Goal: Task Accomplishment & Management: Manage account settings

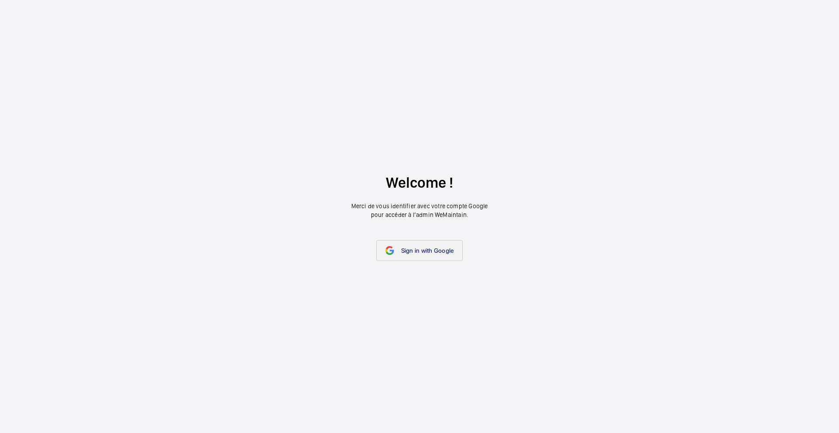
click at [419, 247] on span "Sign in with Google" at bounding box center [427, 250] width 53 height 7
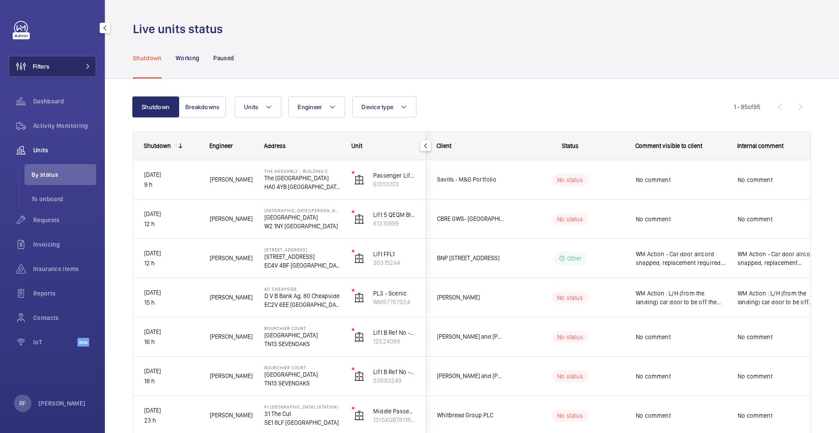
click at [46, 71] on span "Filters" at bounding box center [29, 66] width 40 height 21
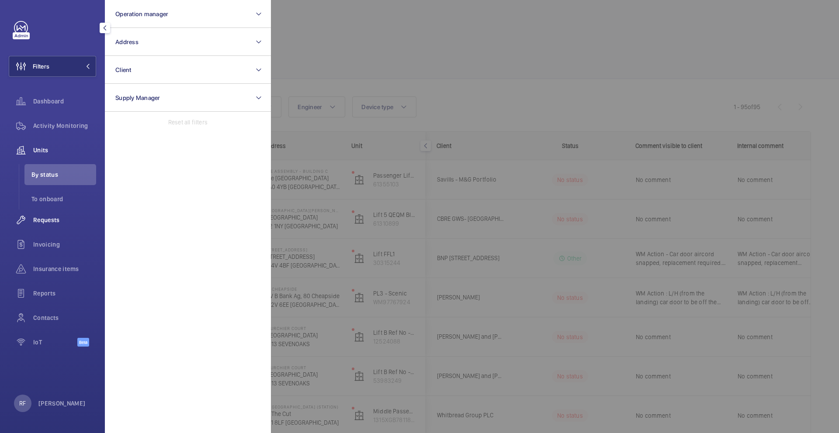
click at [47, 227] on div "Requests" at bounding box center [52, 220] width 87 height 21
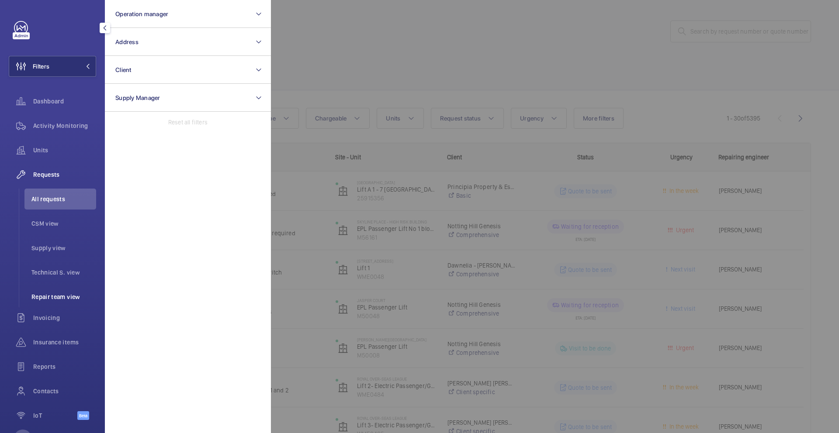
click at [53, 298] on span "Repair team view" at bounding box center [63, 297] width 65 height 9
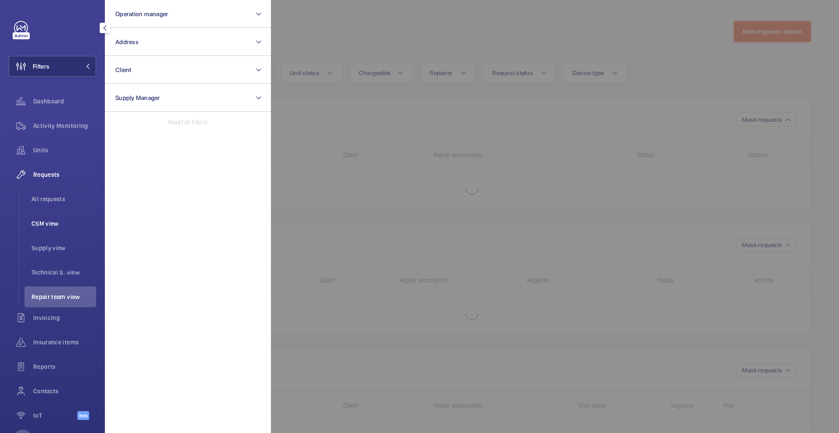
click at [51, 226] on span "CSM view" at bounding box center [63, 223] width 65 height 9
click at [341, 132] on div at bounding box center [690, 216] width 839 height 433
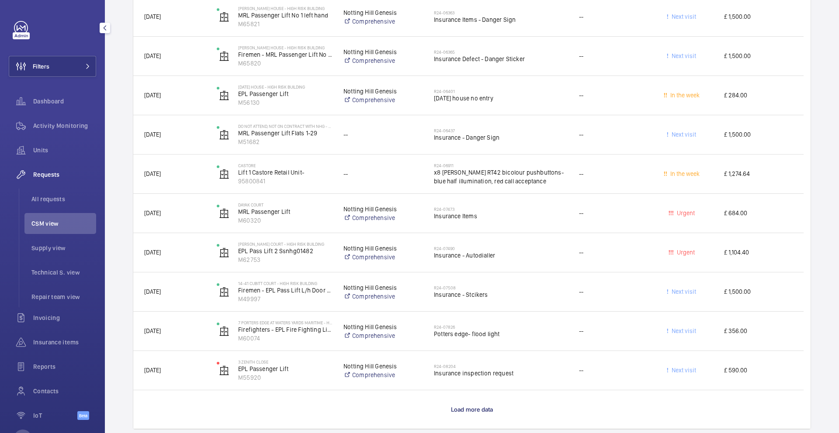
scroll to position [3716, 0]
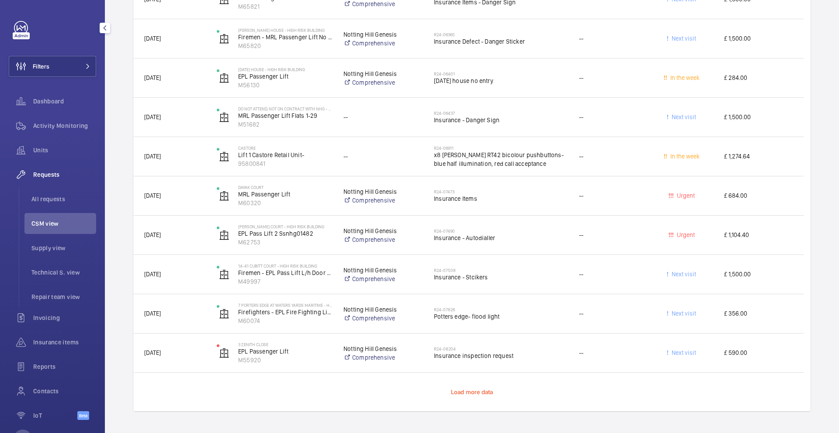
click at [482, 392] on span "Load more data" at bounding box center [472, 392] width 42 height 7
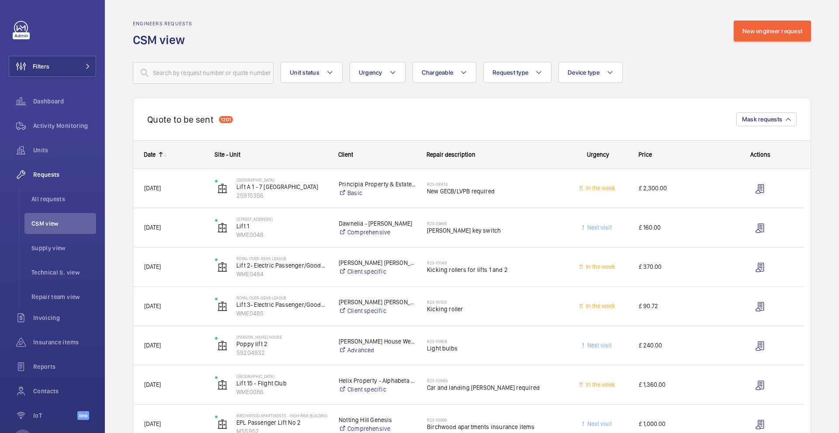
scroll to position [0, 0]
click at [546, 76] on button "Request type" at bounding box center [517, 72] width 68 height 21
click at [315, 103] on div "Quote to be sent 1201 Mask requests" at bounding box center [472, 119] width 678 height 42
click at [41, 199] on span "All requests" at bounding box center [63, 199] width 65 height 9
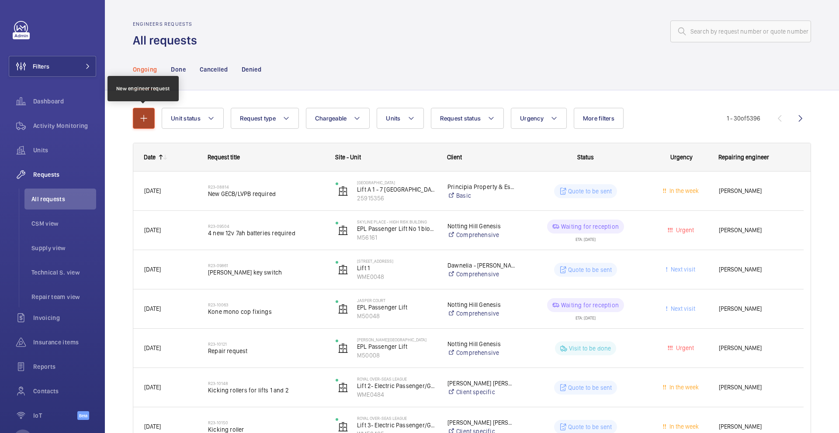
click at [145, 124] on button "button" at bounding box center [144, 118] width 22 height 21
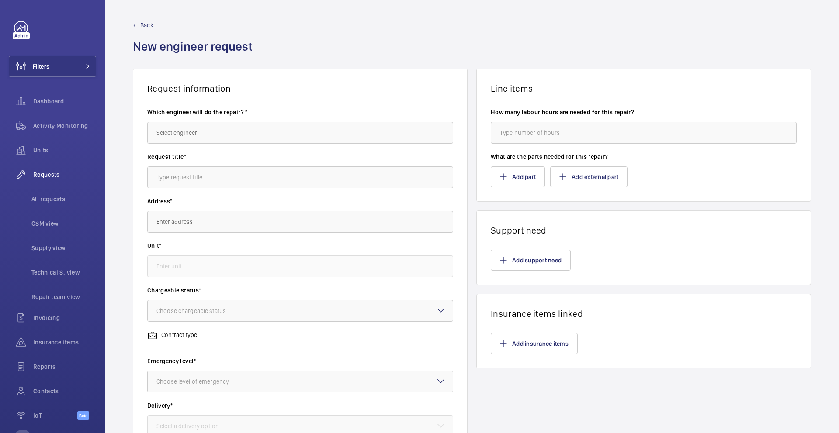
click at [147, 28] on span "Back" at bounding box center [146, 25] width 13 height 9
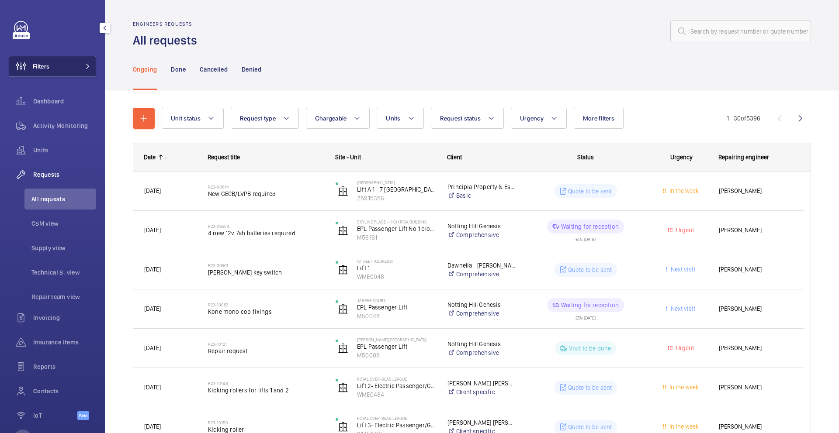
click at [59, 70] on button "Filters" at bounding box center [52, 66] width 87 height 21
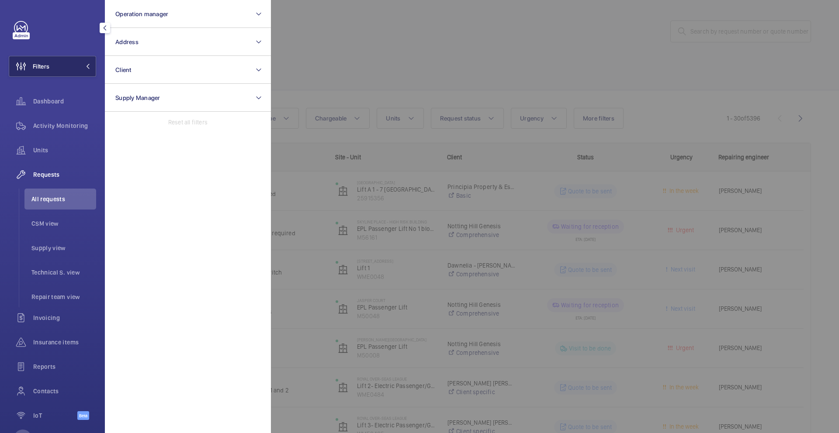
click at [69, 69] on button "Filters" at bounding box center [52, 66] width 87 height 21
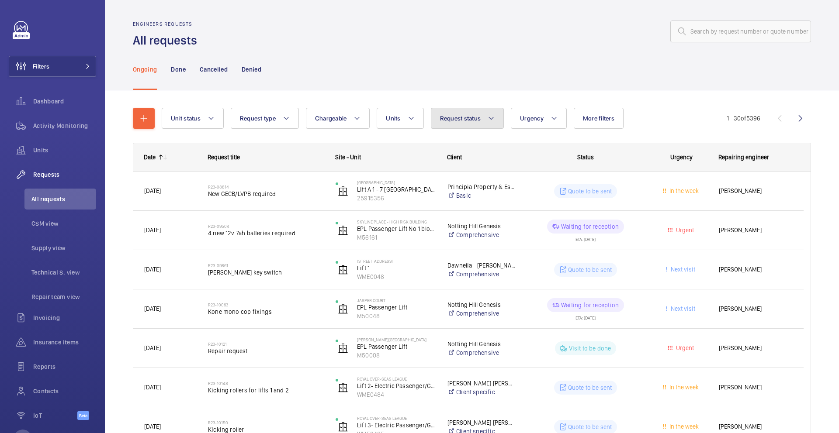
click at [458, 118] on span "Request status" at bounding box center [460, 118] width 41 height 7
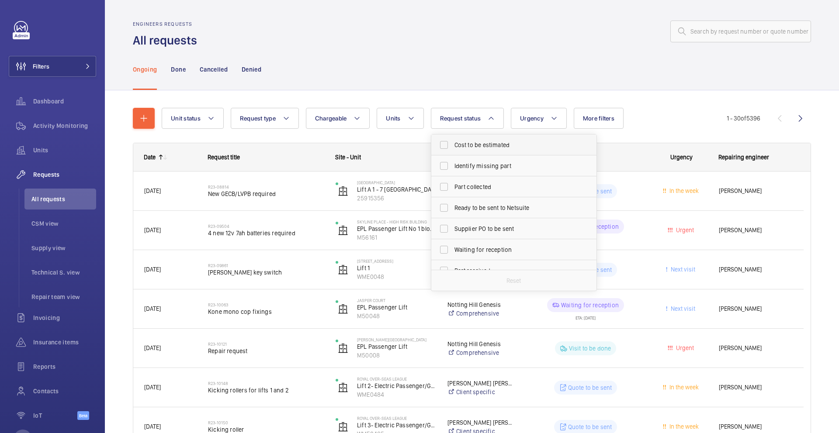
click at [446, 145] on label "Cost to be estimated" at bounding box center [507, 145] width 152 height 21
click at [446, 145] on input "Cost to be estimated" at bounding box center [443, 144] width 17 height 17
checkbox input "true"
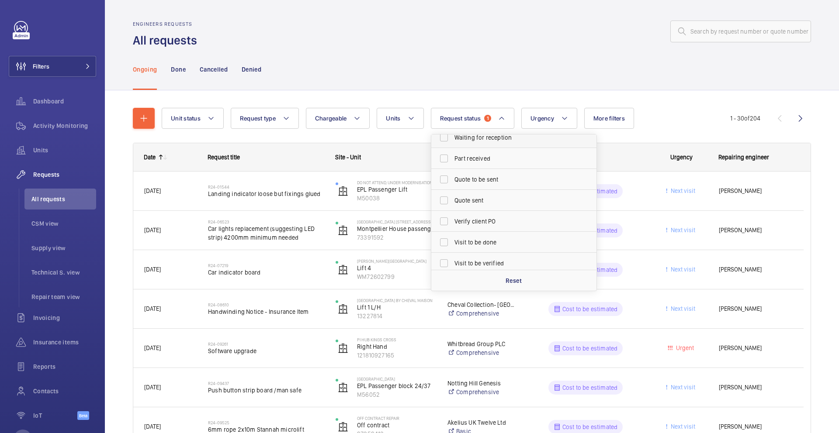
scroll to position [116, 0]
click at [654, 54] on div "Ongoing Done Cancelled Denied" at bounding box center [472, 69] width 678 height 42
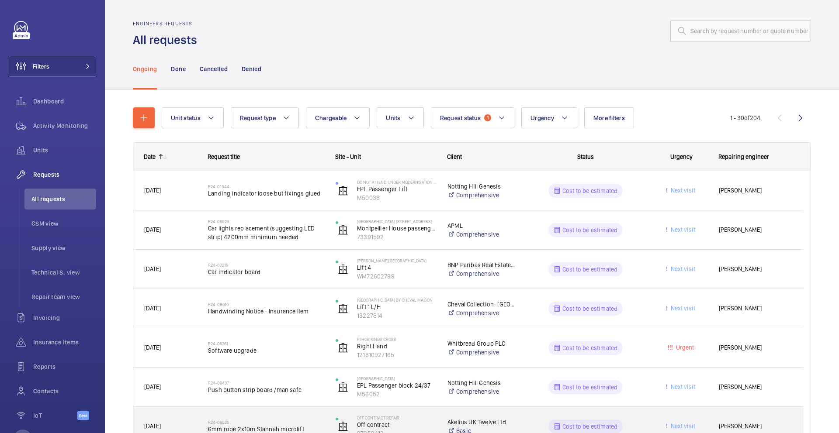
scroll to position [0, 0]
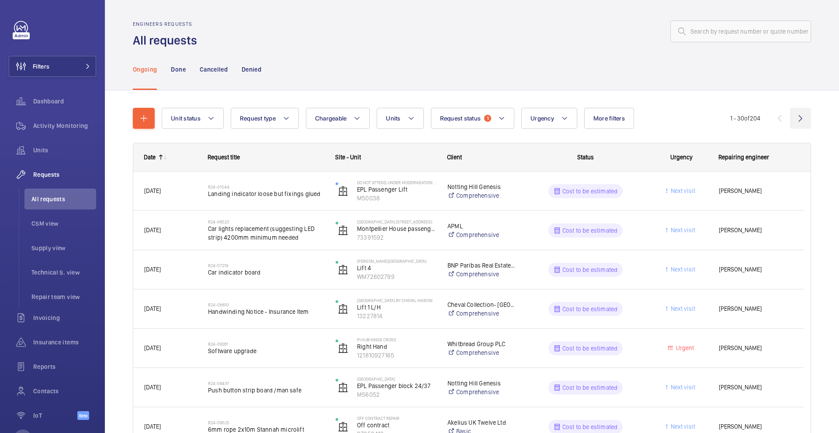
click at [794, 116] on wm-front-icon-button at bounding box center [800, 118] width 21 height 21
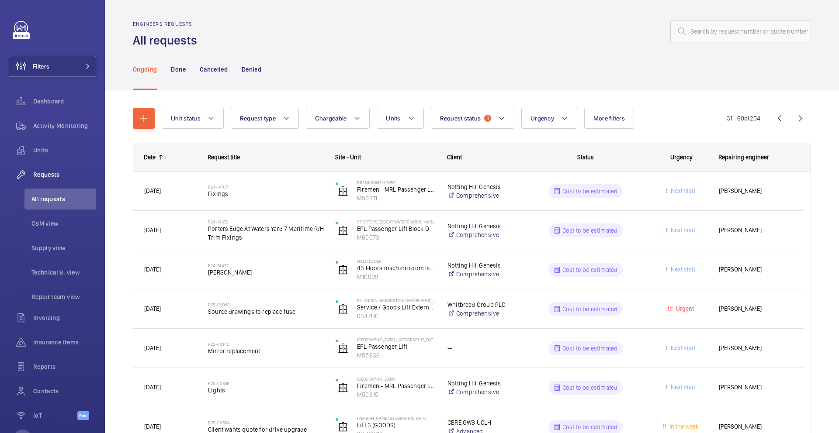
click at [158, 158] on mat-icon at bounding box center [160, 157] width 7 height 7
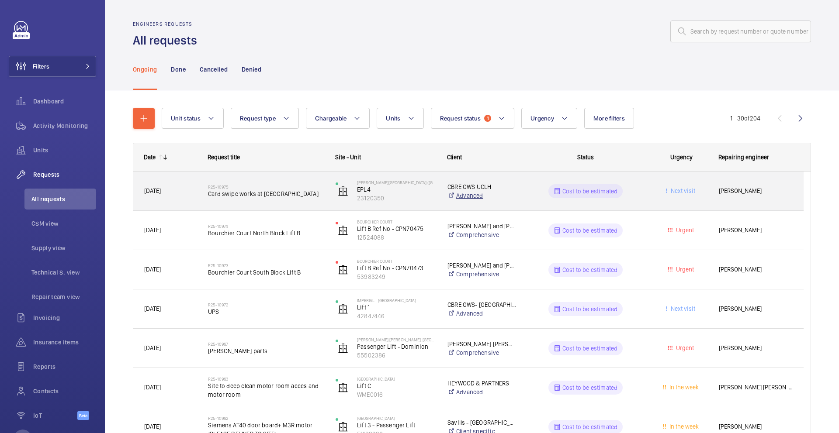
click at [512, 194] on link "Advanced" at bounding box center [481, 195] width 69 height 9
click at [737, 191] on span "Simon Raymond" at bounding box center [756, 191] width 74 height 10
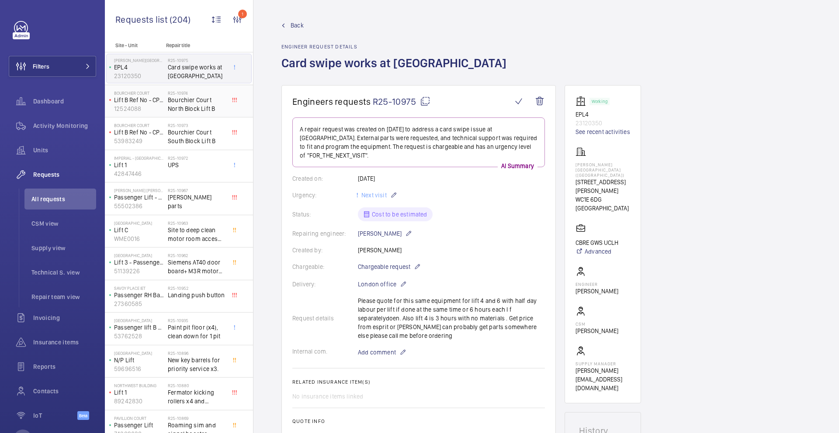
click at [190, 98] on span "Bourchier Court North Block Lift B" at bounding box center [197, 104] width 58 height 17
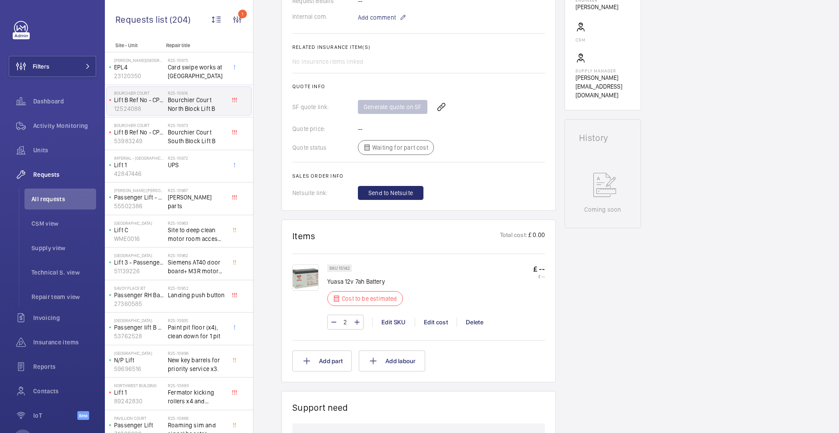
scroll to position [294, 0]
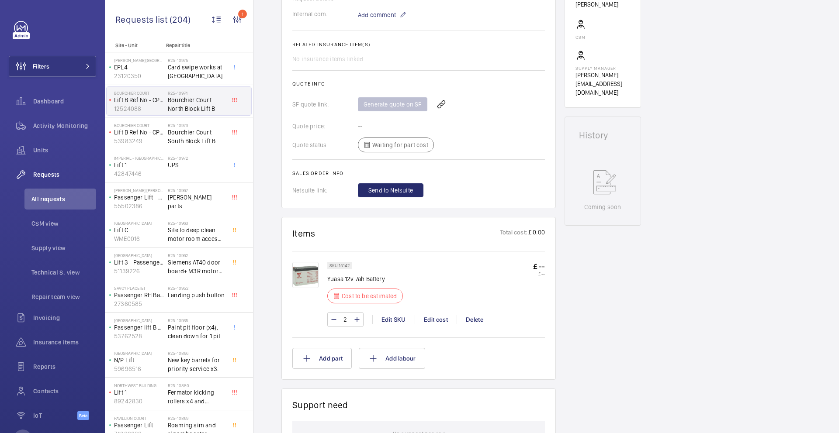
click at [398, 107] on div "Generate quote on SF" at bounding box center [451, 104] width 187 height 21
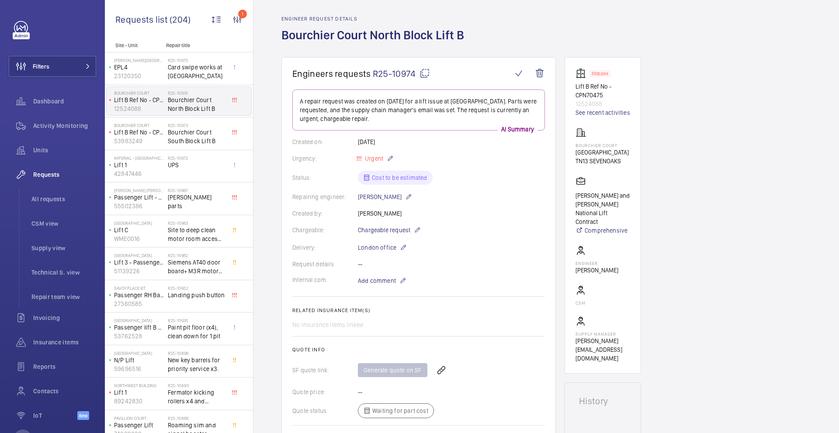
scroll to position [0, 0]
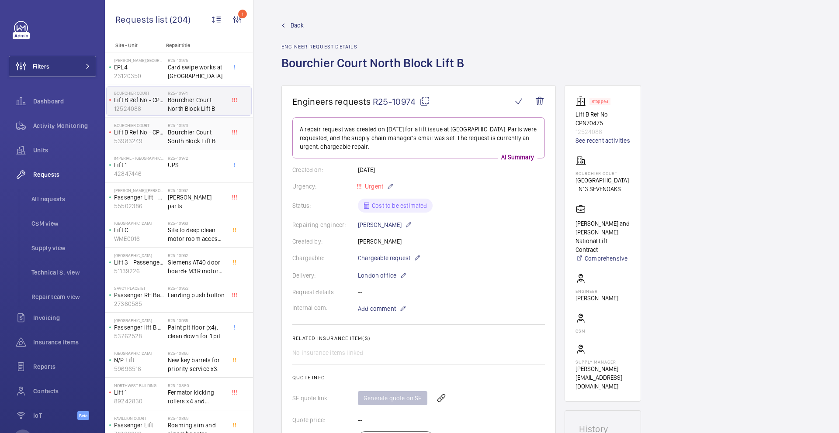
click at [190, 142] on span "Bourchier Court South Block Lift B" at bounding box center [197, 136] width 58 height 17
click at [234, 17] on wm-front-icon-button "1" at bounding box center [237, 19] width 21 height 21
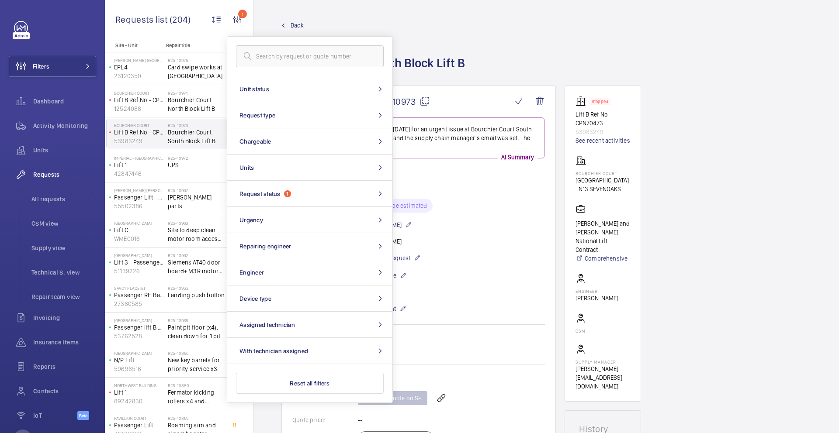
click at [137, 19] on span "Requests list" at bounding box center [142, 19] width 54 height 11
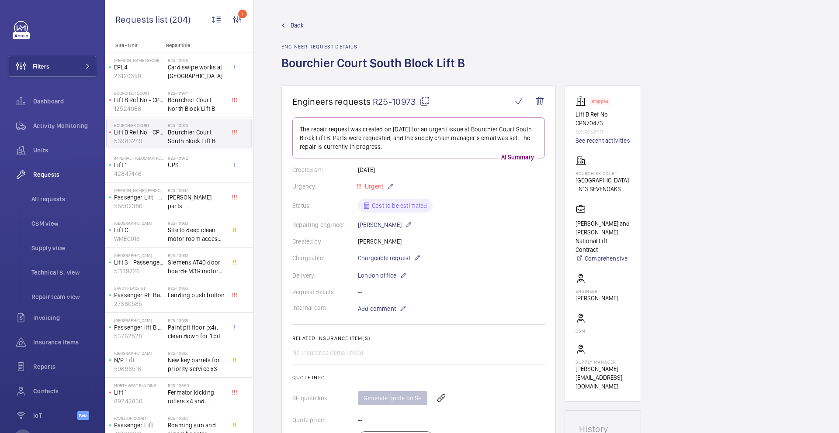
click at [192, 34] on div "Requests list (204)" at bounding box center [155, 17] width 80 height 35
click at [242, 24] on wm-front-icon-button "1" at bounding box center [237, 19] width 21 height 21
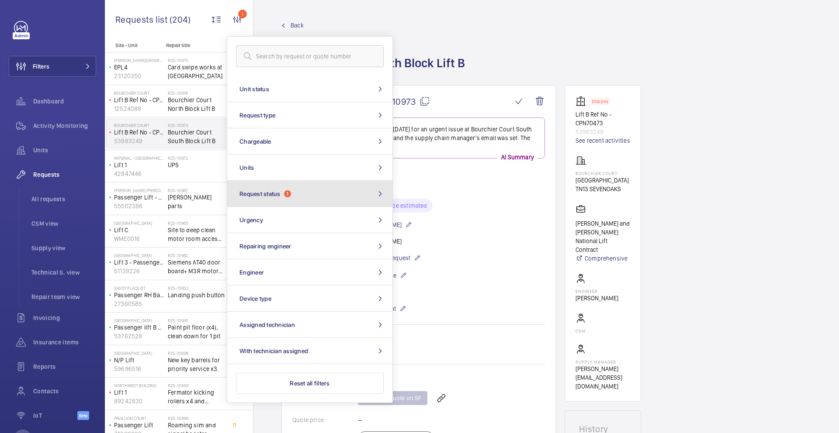
click at [280, 190] on button "Request status 1" at bounding box center [309, 194] width 165 height 26
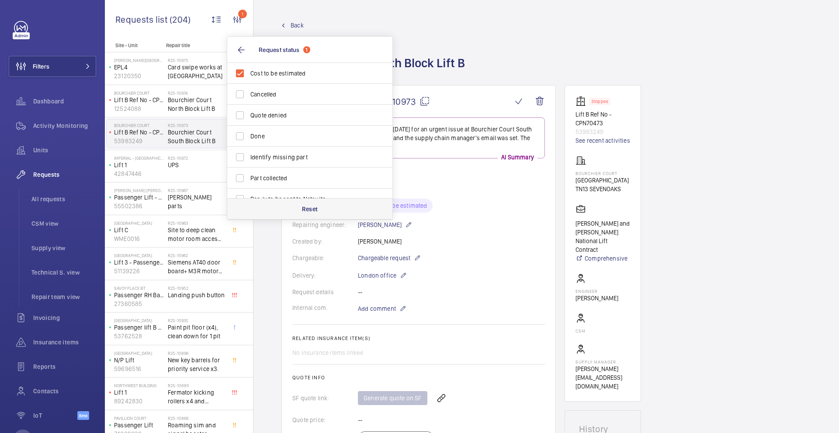
click at [305, 211] on p "Reset" at bounding box center [310, 209] width 16 height 9
checkbox input "false"
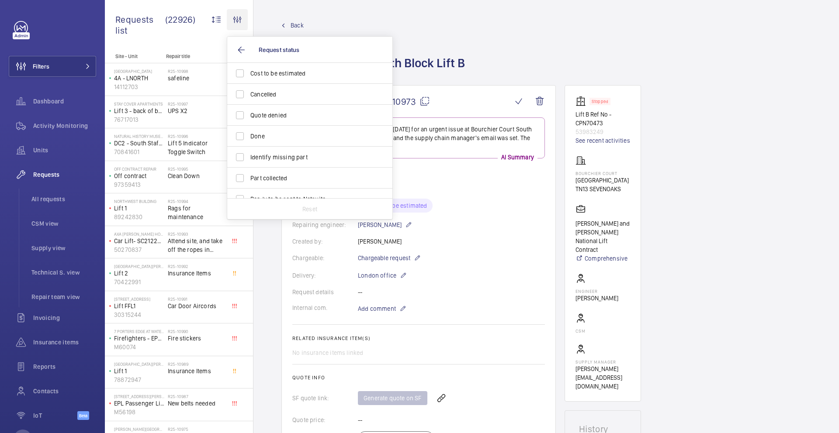
click at [241, 21] on wm-front-icon-button at bounding box center [237, 19] width 21 height 21
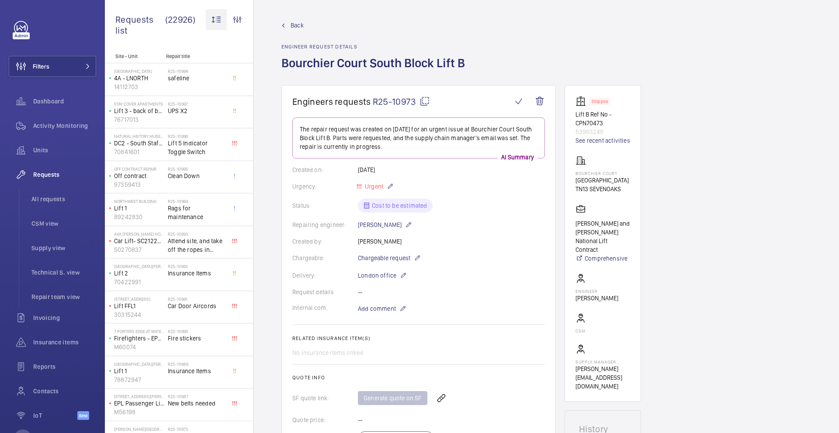
click at [212, 19] on wm-front-icon-button at bounding box center [216, 19] width 21 height 21
click at [162, 44] on div at bounding box center [419, 216] width 839 height 433
click at [52, 171] on span "Requests" at bounding box center [64, 174] width 63 height 9
click at [52, 177] on span "Requests" at bounding box center [64, 174] width 63 height 9
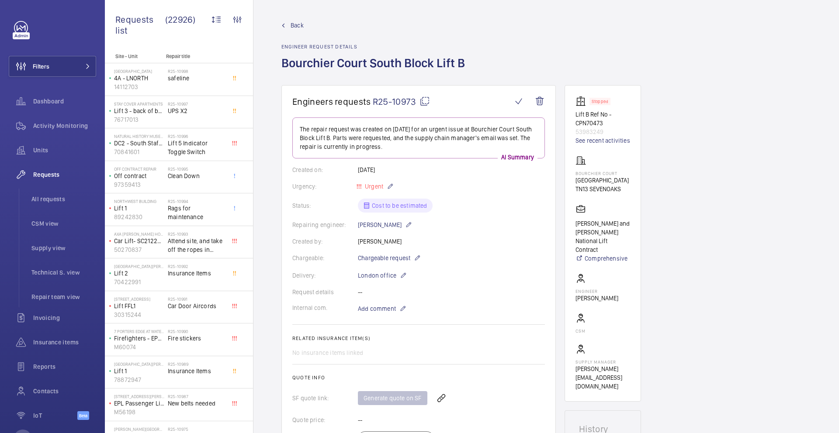
click at [291, 28] on span "Back" at bounding box center [297, 25] width 13 height 9
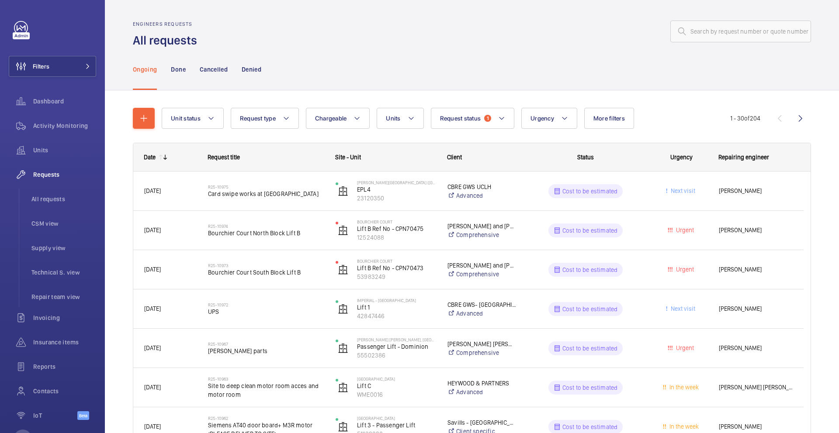
click at [679, 158] on span "Urgency" at bounding box center [681, 157] width 22 height 7
click at [566, 122] on mat-icon at bounding box center [564, 118] width 7 height 10
click at [558, 186] on span "Urgent" at bounding box center [605, 187] width 120 height 9
click at [543, 186] on input "Urgent" at bounding box center [534, 186] width 17 height 17
checkbox input "true"
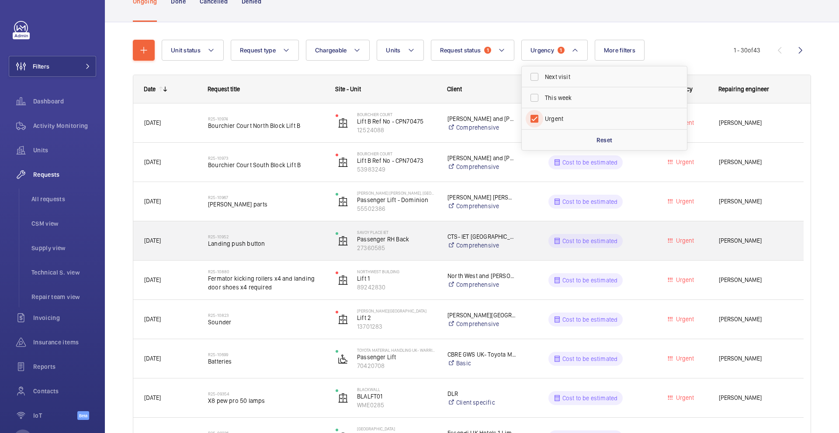
scroll to position [7, 0]
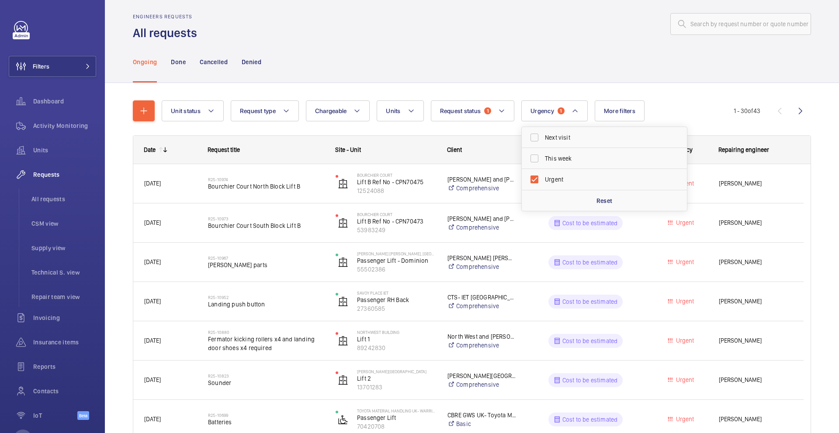
click at [734, 121] on wm-front-pagination "1 - 30 of 43" at bounding box center [772, 110] width 77 height 21
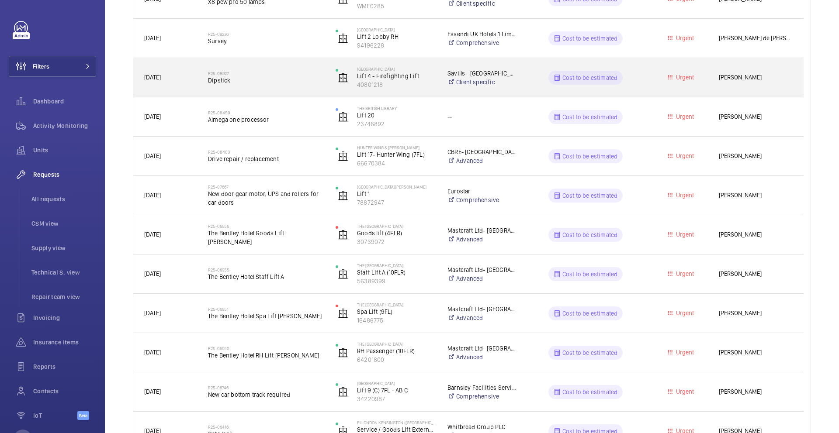
scroll to position [497, 0]
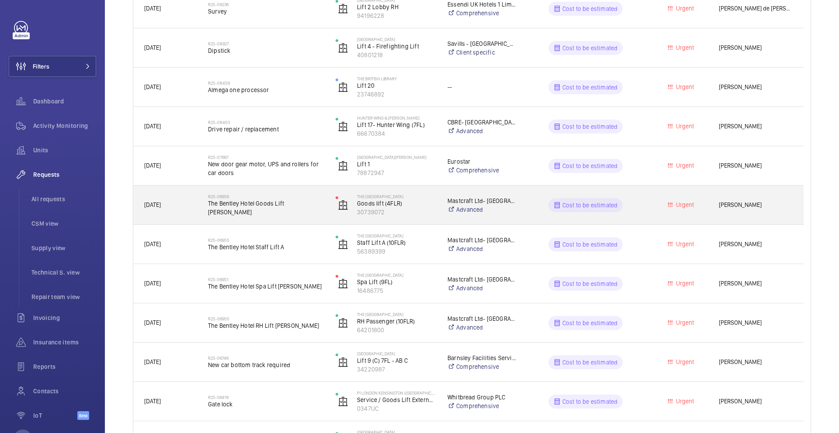
click at [654, 211] on div "Urgent" at bounding box center [675, 205] width 63 height 28
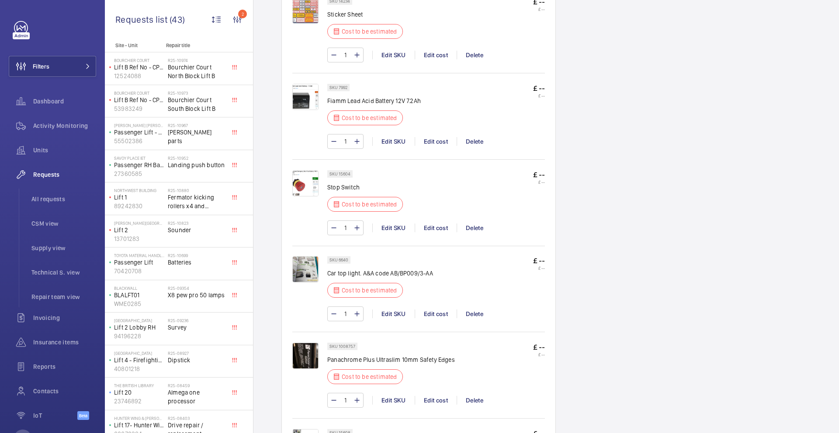
scroll to position [1069, 0]
click at [436, 228] on div "Edit cost" at bounding box center [436, 227] width 42 height 9
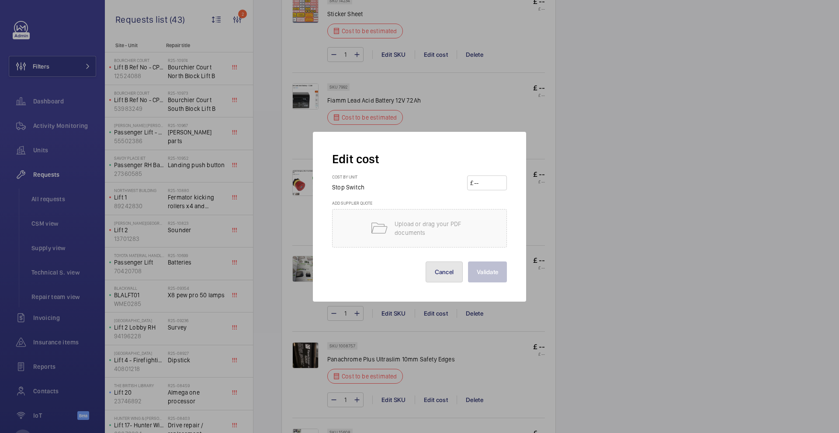
click at [442, 271] on button "Cancel" at bounding box center [445, 272] width 38 height 21
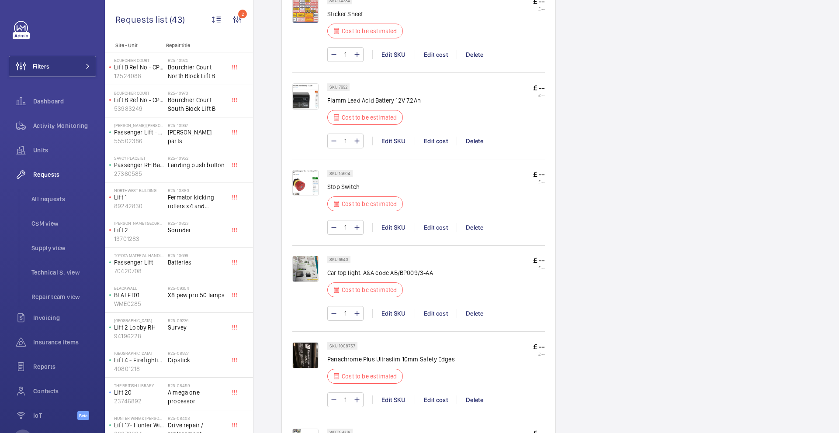
click at [310, 273] on img at bounding box center [305, 269] width 26 height 26
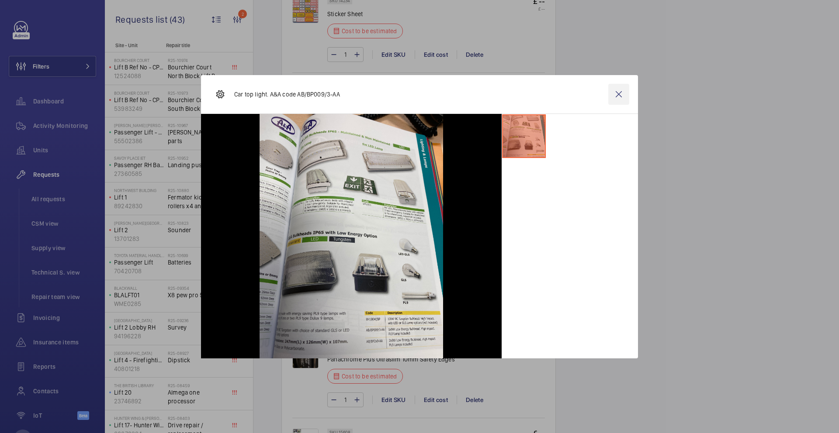
click at [622, 93] on wm-front-icon-button at bounding box center [618, 94] width 21 height 21
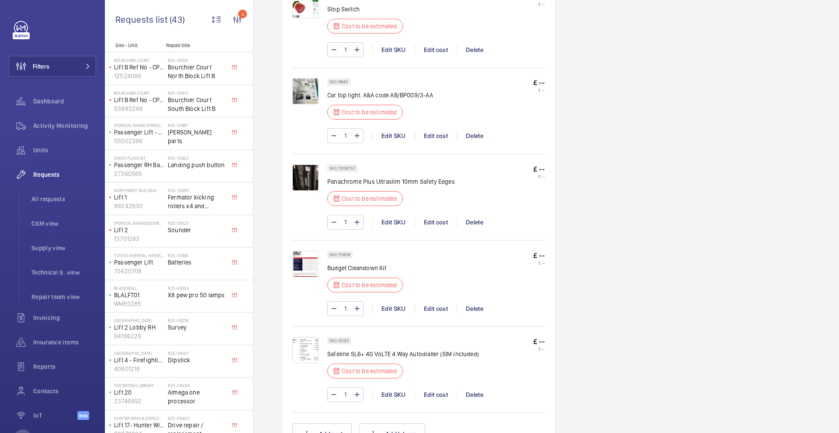
scroll to position [1255, 0]
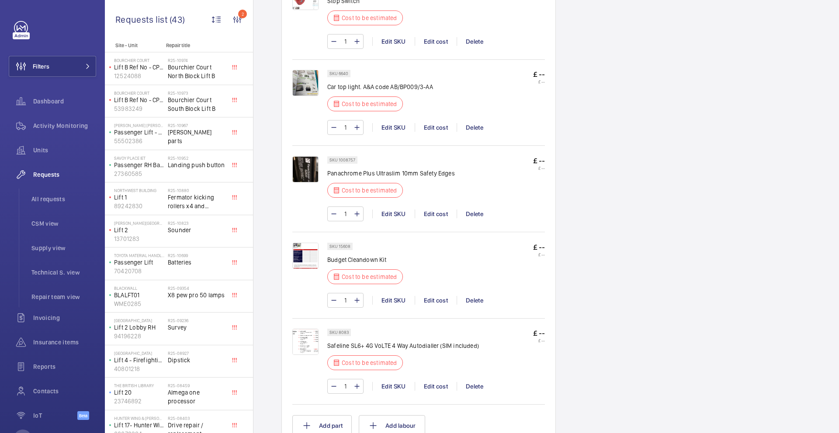
click at [308, 171] on img at bounding box center [305, 169] width 26 height 26
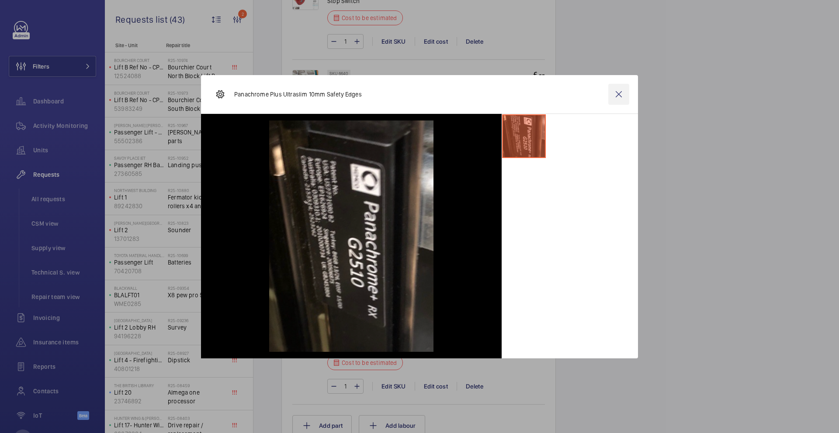
click at [617, 97] on wm-front-icon-button at bounding box center [618, 94] width 21 height 21
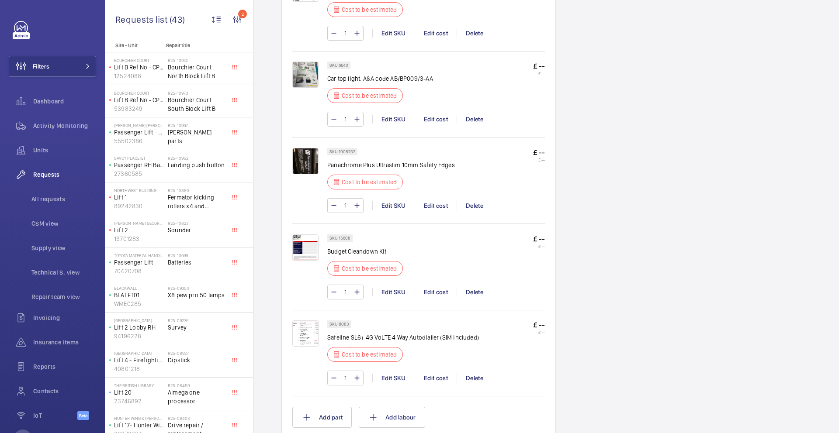
scroll to position [1266, 0]
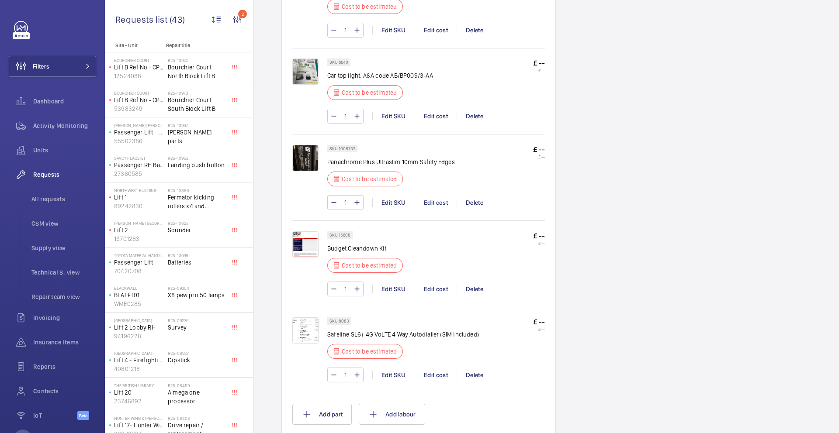
click at [303, 249] on img at bounding box center [305, 245] width 26 height 26
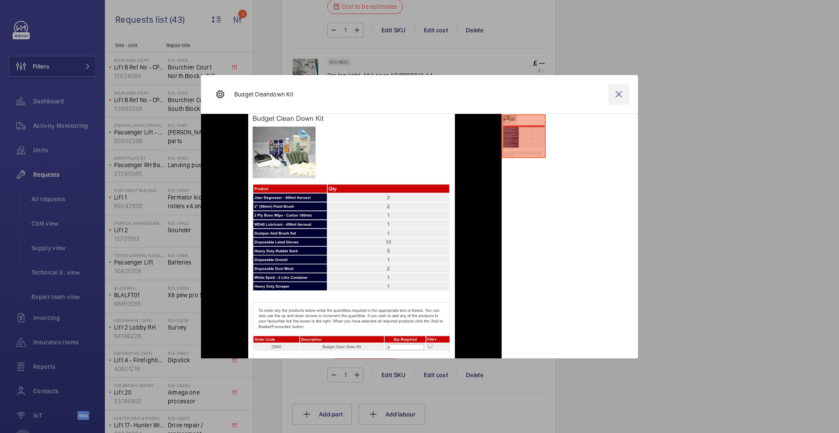
click at [618, 94] on wm-front-icon-button at bounding box center [618, 94] width 21 height 21
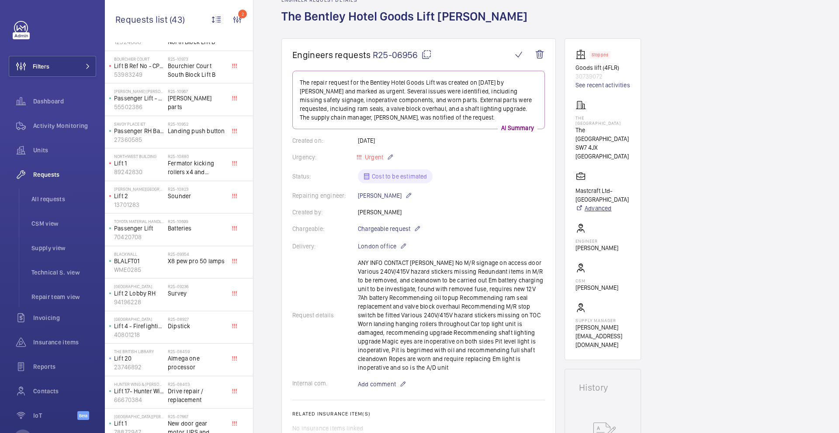
scroll to position [45, 0]
click at [427, 57] on mat-icon at bounding box center [426, 56] width 10 height 10
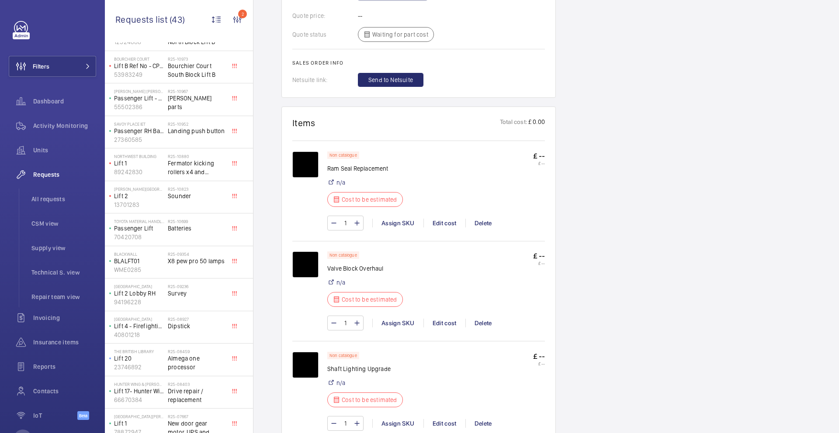
scroll to position [547, 0]
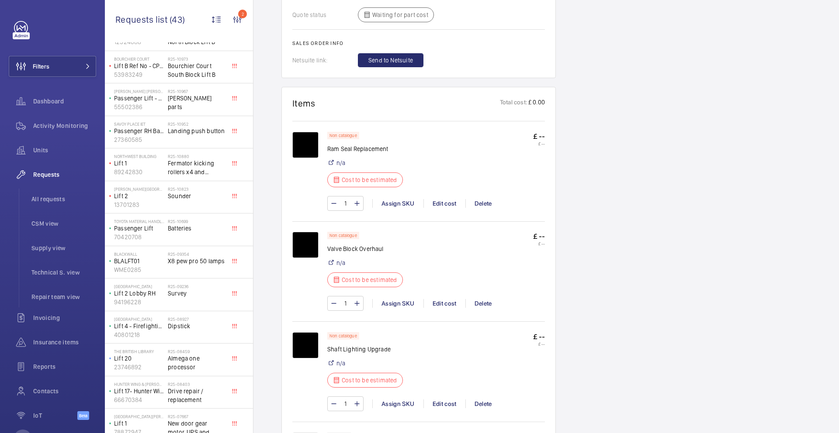
click at [303, 145] on img at bounding box center [305, 145] width 26 height 26
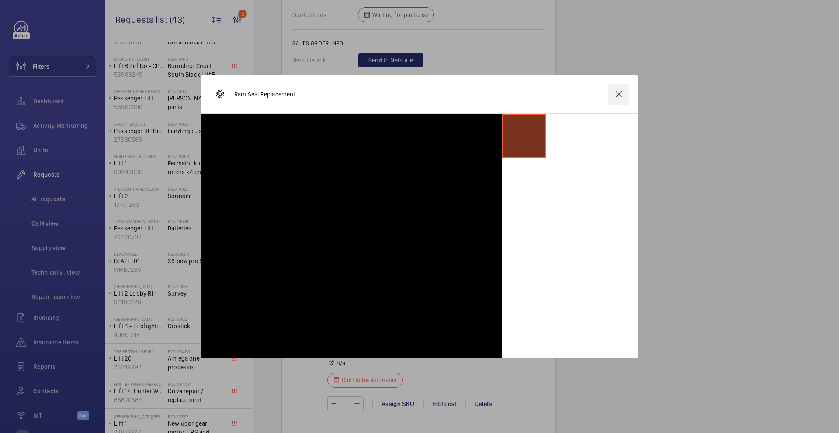
click at [618, 96] on wm-front-icon-button at bounding box center [618, 94] width 21 height 21
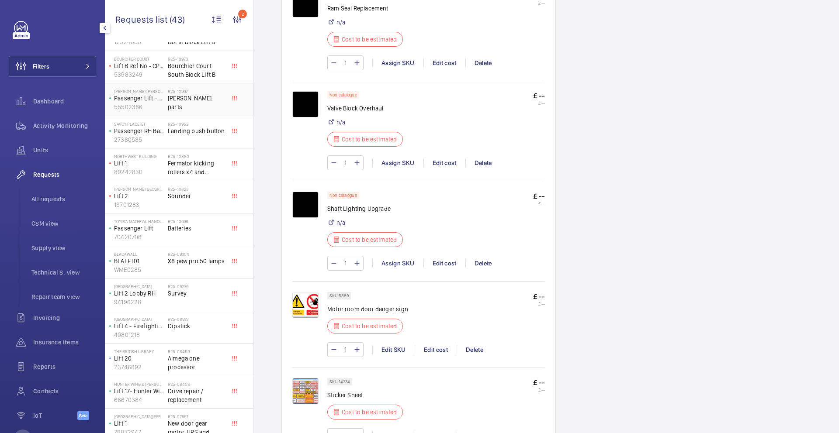
scroll to position [0, 0]
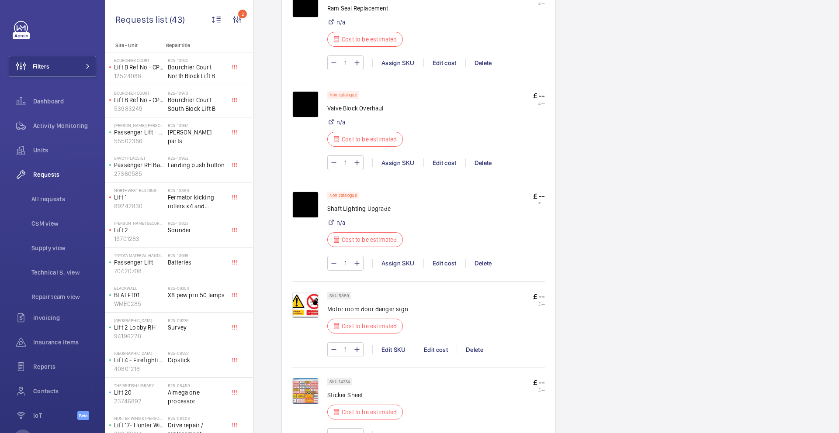
click at [315, 310] on img at bounding box center [305, 305] width 26 height 26
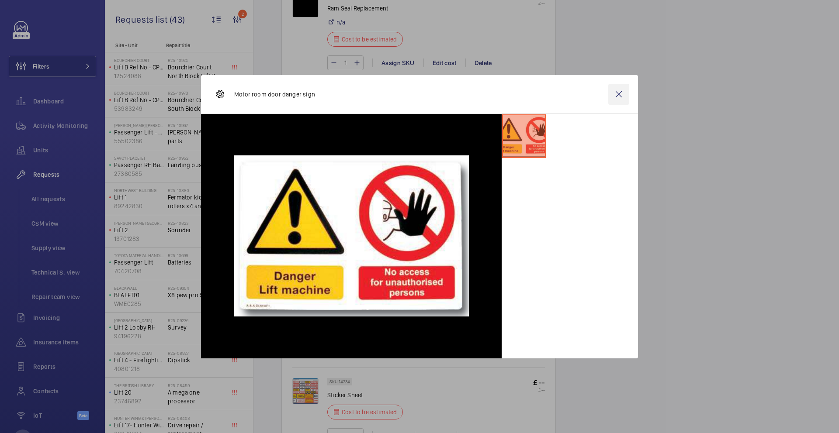
click at [618, 94] on wm-front-icon-button at bounding box center [618, 94] width 21 height 21
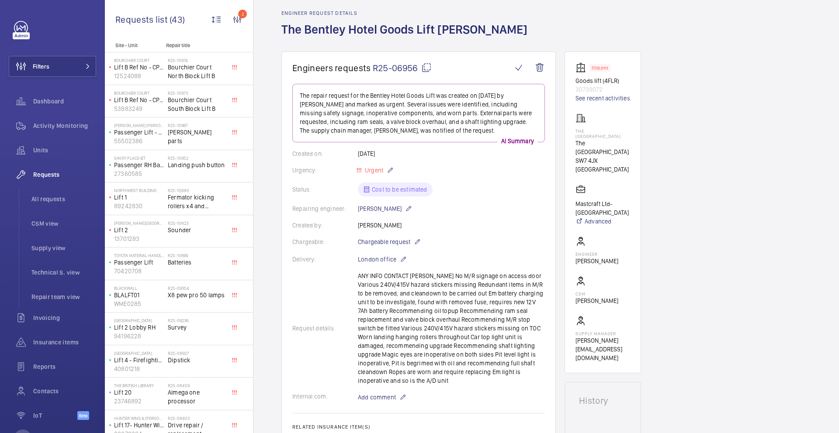
scroll to position [364, 0]
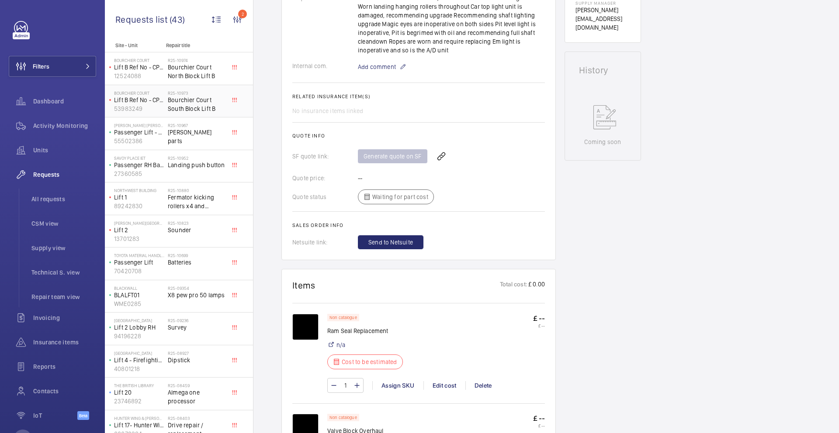
click at [166, 104] on div "Bourchier Court Lift B Ref No - CPN70473 53983249" at bounding box center [137, 101] width 61 height 29
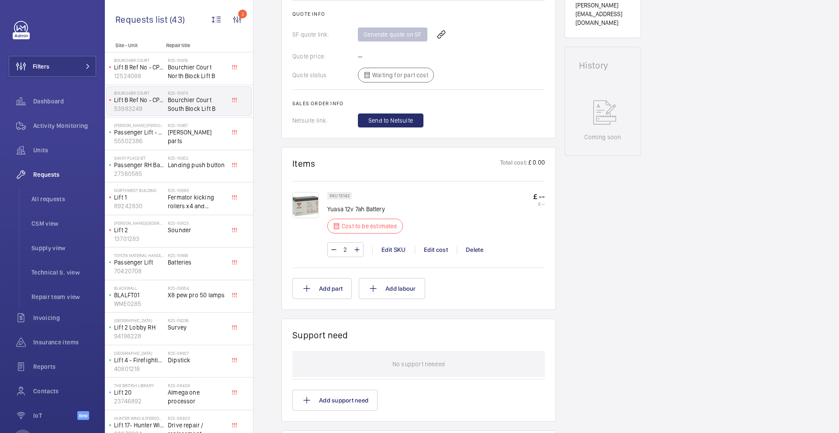
scroll to position [362, 0]
click at [390, 250] on div "Edit SKU" at bounding box center [393, 251] width 42 height 9
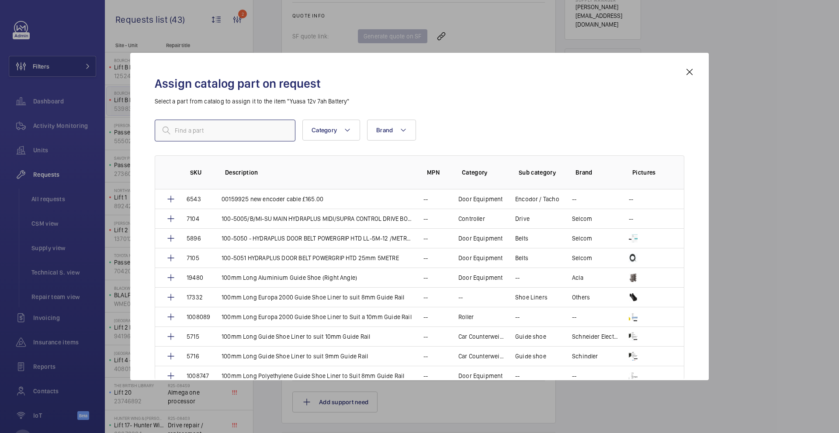
click at [236, 135] on input "text" at bounding box center [225, 131] width 141 height 22
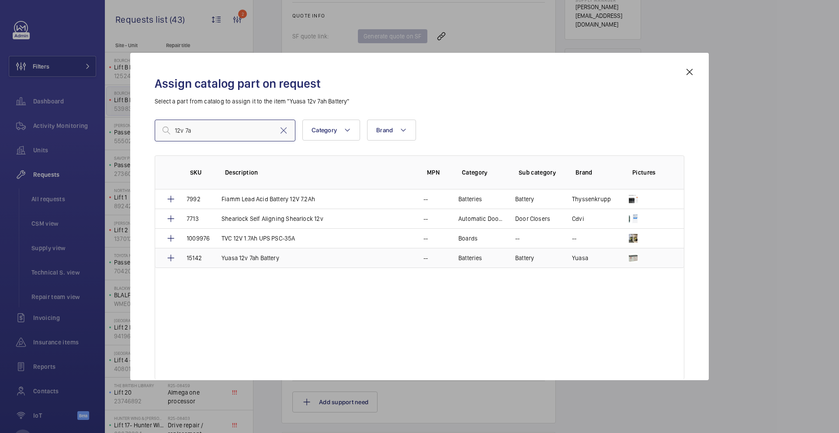
type input "12v 7a"
click at [267, 258] on p "Yuasa 12v 7ah Battery" at bounding box center [250, 258] width 58 height 9
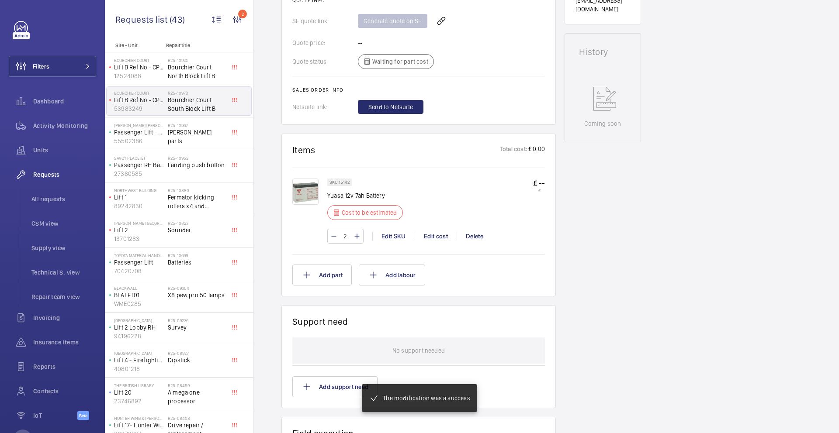
scroll to position [398, 0]
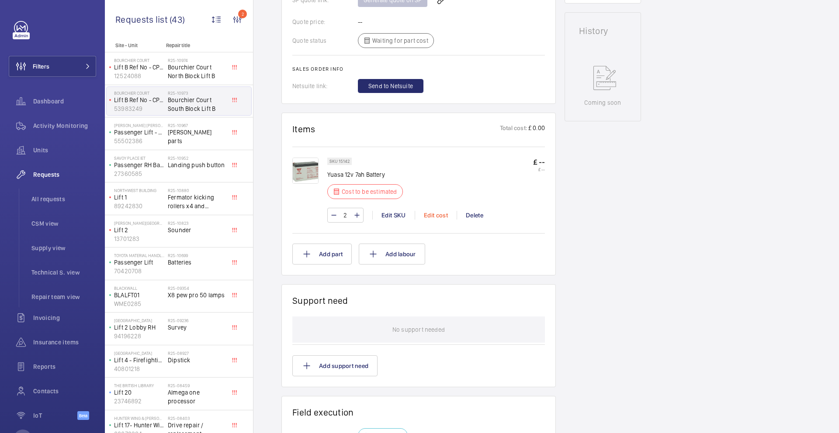
click at [441, 214] on div "Edit cost" at bounding box center [436, 215] width 42 height 9
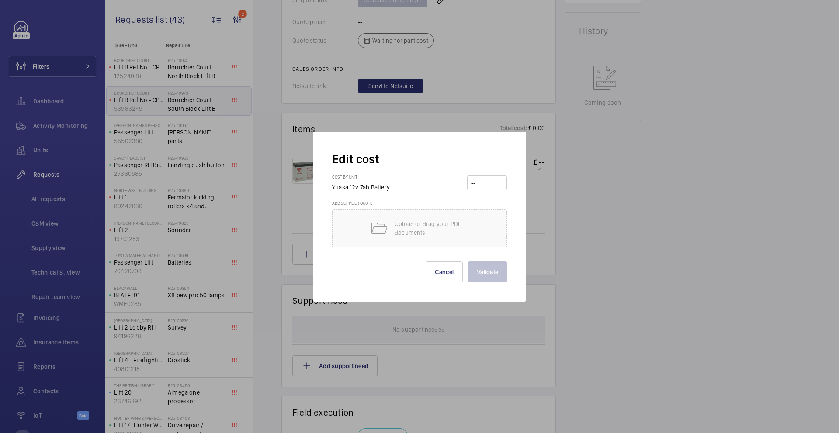
click at [476, 189] on input "number" at bounding box center [487, 183] width 34 height 14
click at [479, 187] on input "number" at bounding box center [487, 183] width 34 height 14
click at [471, 185] on input "number" at bounding box center [487, 183] width 34 height 14
click at [472, 185] on input "number" at bounding box center [487, 183] width 34 height 14
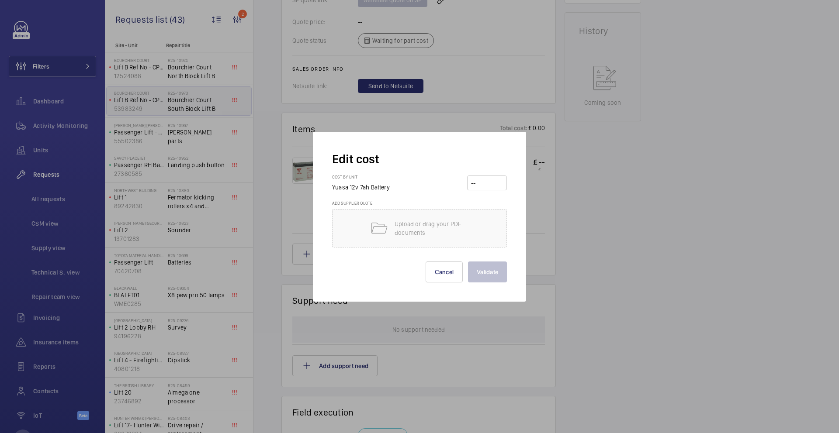
click at [472, 185] on input "number" at bounding box center [487, 183] width 34 height 14
click at [474, 185] on input "number" at bounding box center [487, 183] width 34 height 14
paste input "25.15"
click at [431, 234] on p "Upload or drag your PDF documents" at bounding box center [432, 228] width 74 height 17
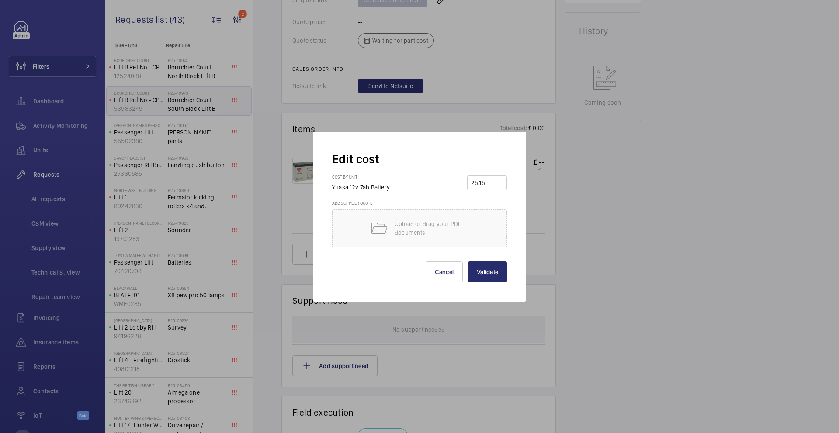
click at [474, 183] on input "25.15" at bounding box center [487, 183] width 34 height 14
type input "25.15"
click at [435, 243] on div "Upload or drag your PDF documents" at bounding box center [419, 228] width 175 height 38
click at [482, 268] on button "Validate" at bounding box center [487, 272] width 39 height 21
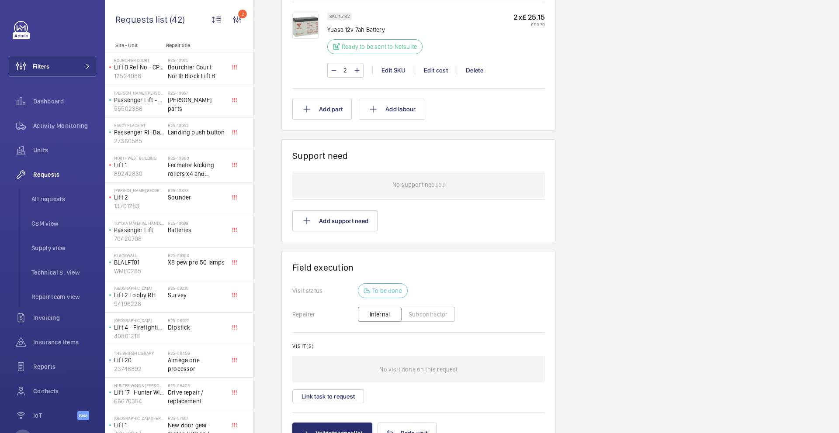
scroll to position [490, 0]
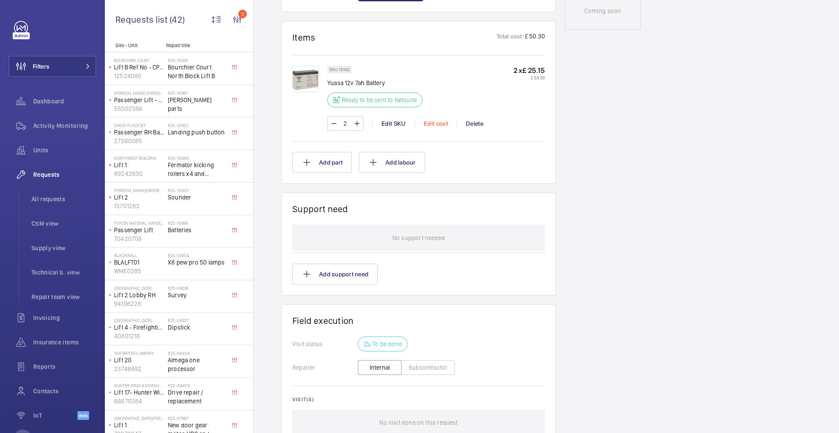
click at [428, 128] on div "Edit cost" at bounding box center [436, 123] width 42 height 9
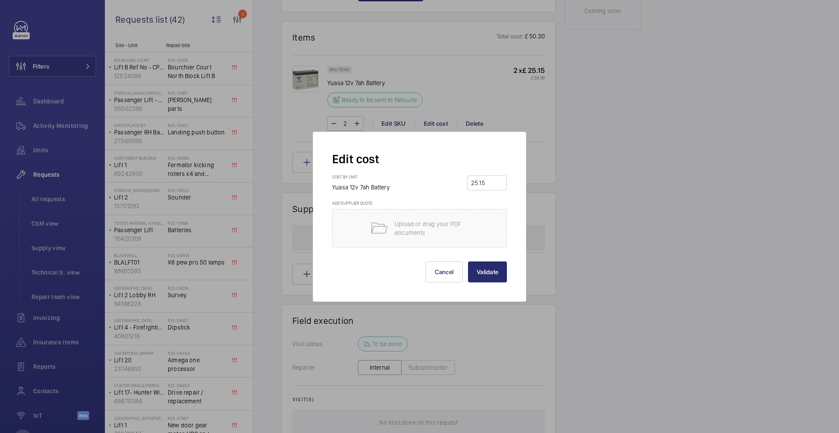
click at [474, 186] on input "25.15" at bounding box center [487, 183] width 34 height 14
type input "35.15"
click at [485, 277] on button "Validate" at bounding box center [487, 272] width 39 height 21
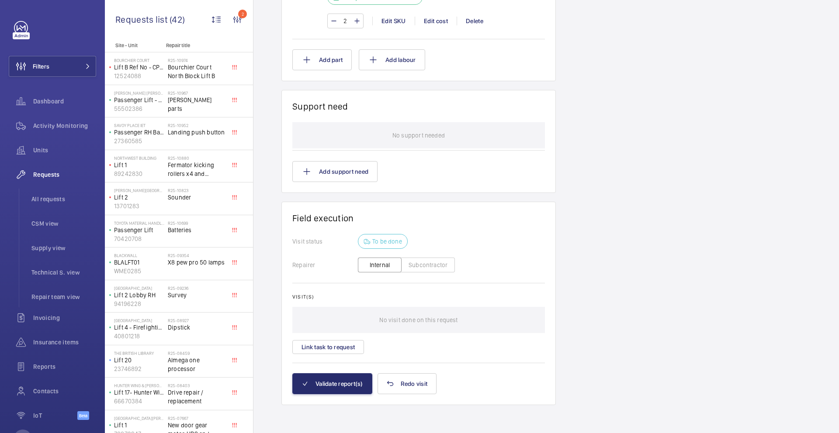
scroll to position [353, 0]
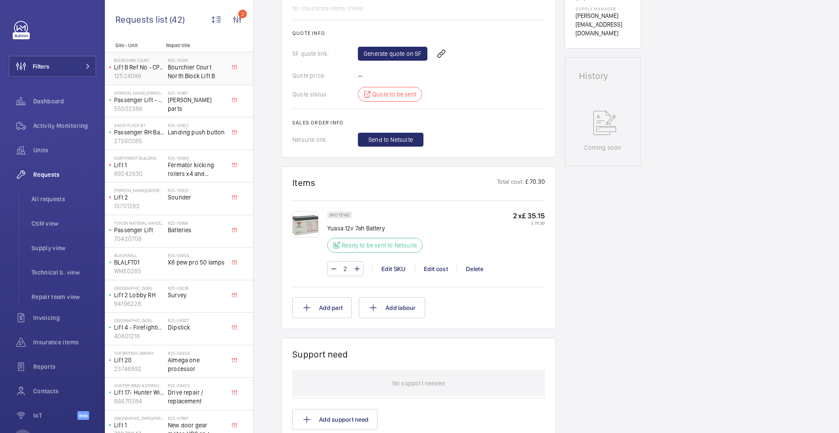
click at [197, 75] on span "Bourchier Court North Block Lift B" at bounding box center [197, 71] width 58 height 17
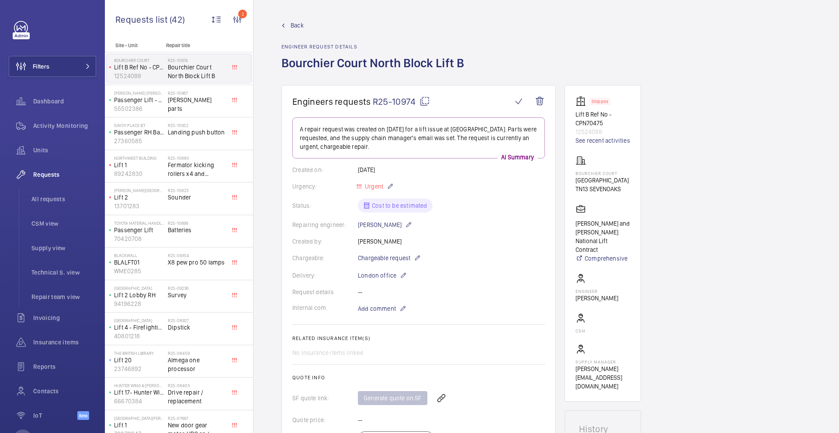
click at [290, 23] on link "Back" at bounding box center [375, 25] width 188 height 9
click at [159, 103] on p "Passenger Lift - Dominion" at bounding box center [139, 100] width 50 height 9
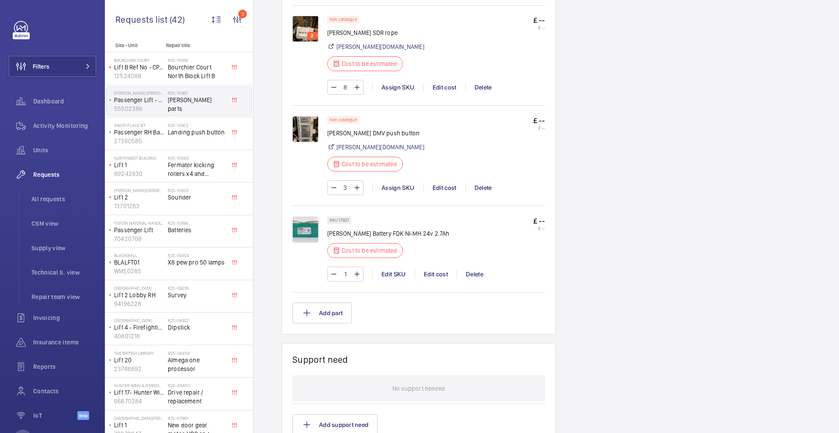
scroll to position [635, 0]
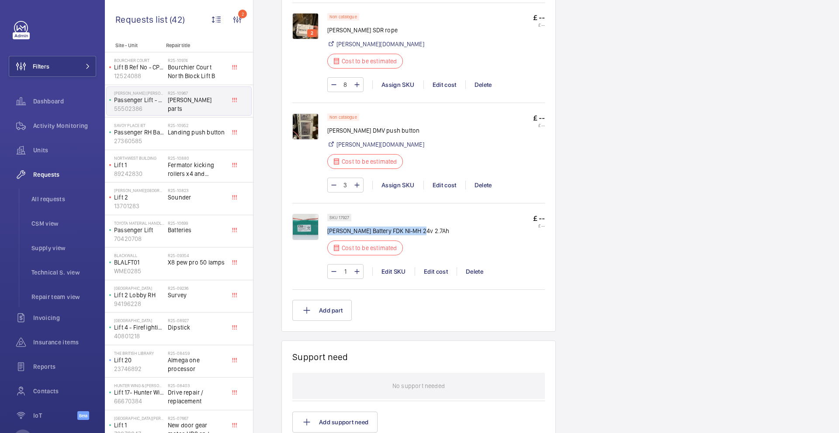
drag, startPoint x: 422, startPoint y: 222, endPoint x: 329, endPoint y: 217, distance: 93.6
click at [329, 217] on div "SKU 17927 Orona Battery FDK NI-MH 24v 2.7Ah Cost to be estimated £ -- £ --" at bounding box center [436, 237] width 218 height 47
copy p "Orona Battery FDK NI-MH 24v 2.7Ah"
click at [368, 227] on p "Orona Battery FDK NI-MH 24v 2.7Ah" at bounding box center [388, 231] width 122 height 9
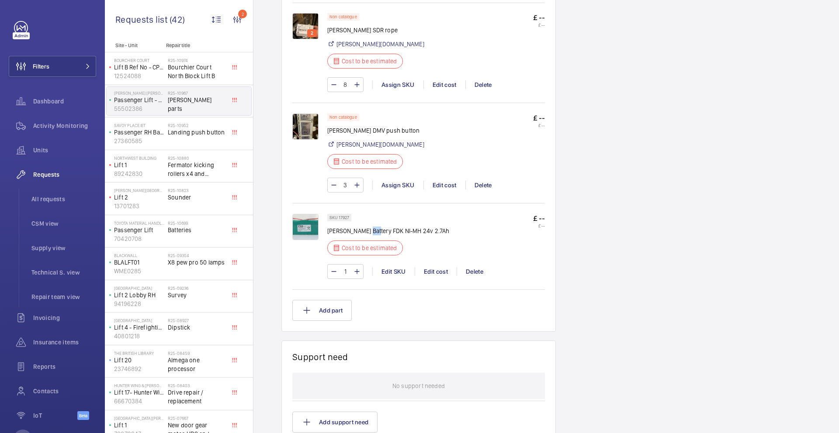
drag, startPoint x: 365, startPoint y: 224, endPoint x: 376, endPoint y: 225, distance: 11.1
click at [376, 227] on p "Orona Battery FDK NI-MH 24v 2.7Ah" at bounding box center [388, 231] width 122 height 9
copy p "FDK"
click at [354, 227] on p "Orona Battery FDK NI-MH 24v 2.7Ah" at bounding box center [388, 231] width 122 height 9
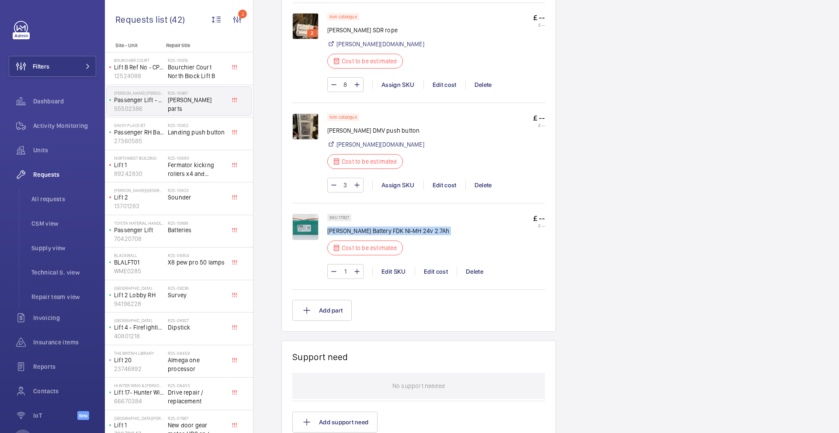
click at [354, 227] on p "Orona Battery FDK NI-MH 24v 2.7Ah" at bounding box center [388, 231] width 122 height 9
copy div "Orona Battery FDK NI-MH 24v 2.7Ah"
